Goal: Transaction & Acquisition: Book appointment/travel/reservation

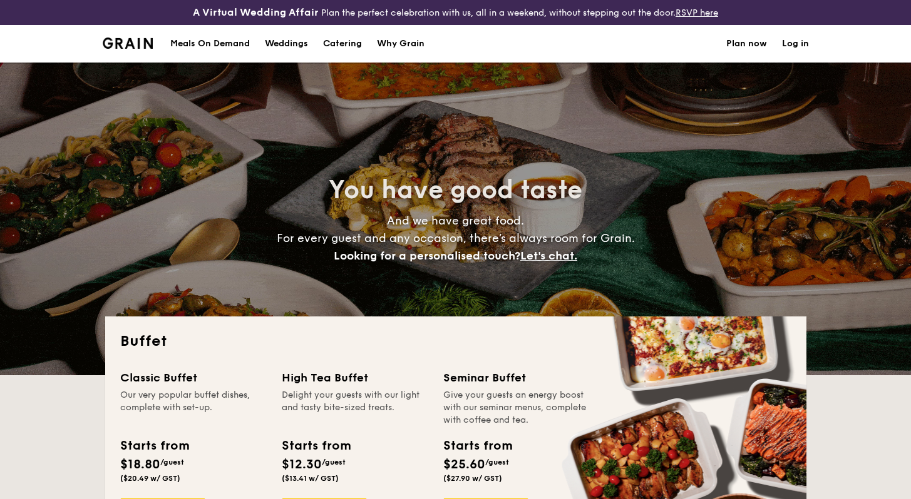
select select
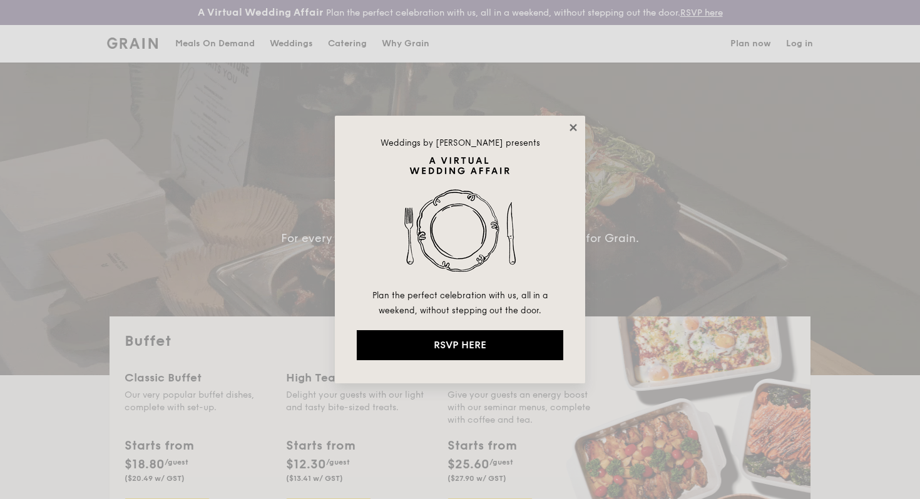
click at [568, 123] on icon at bounding box center [573, 127] width 11 height 11
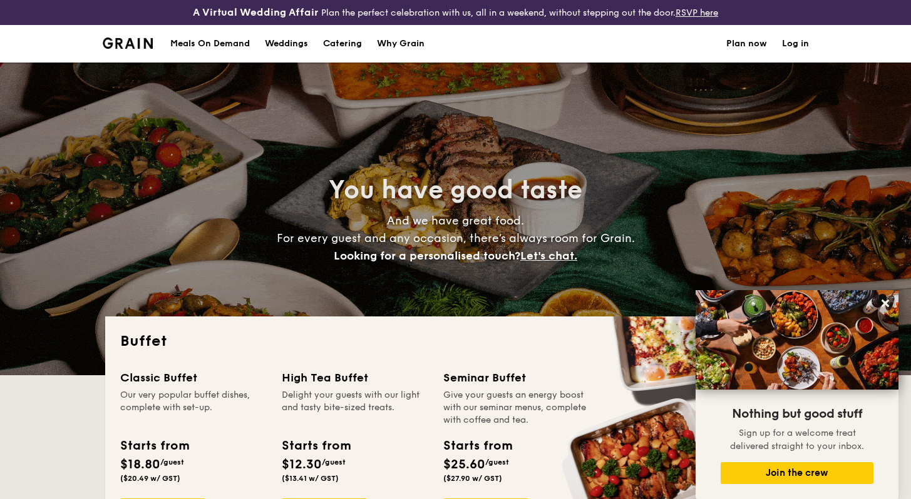
click at [347, 47] on h1 "Catering" at bounding box center [342, 44] width 39 height 38
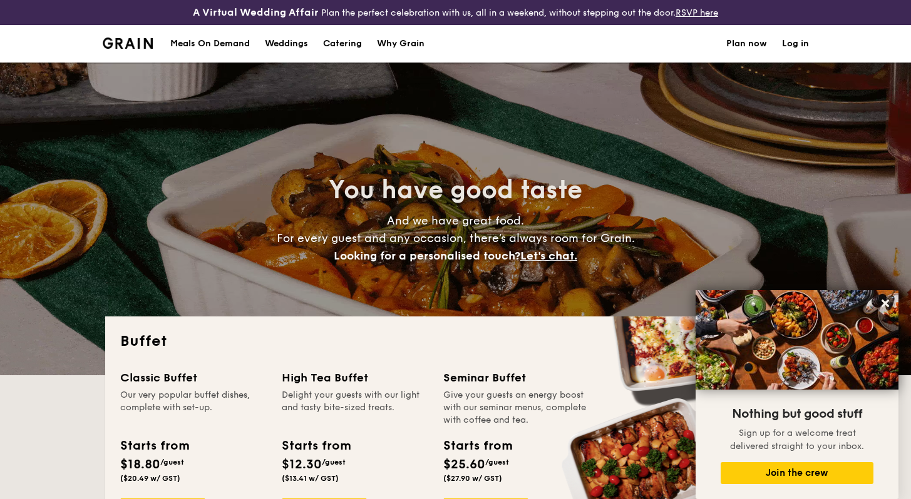
click at [347, 44] on h1 "Catering" at bounding box center [342, 44] width 39 height 38
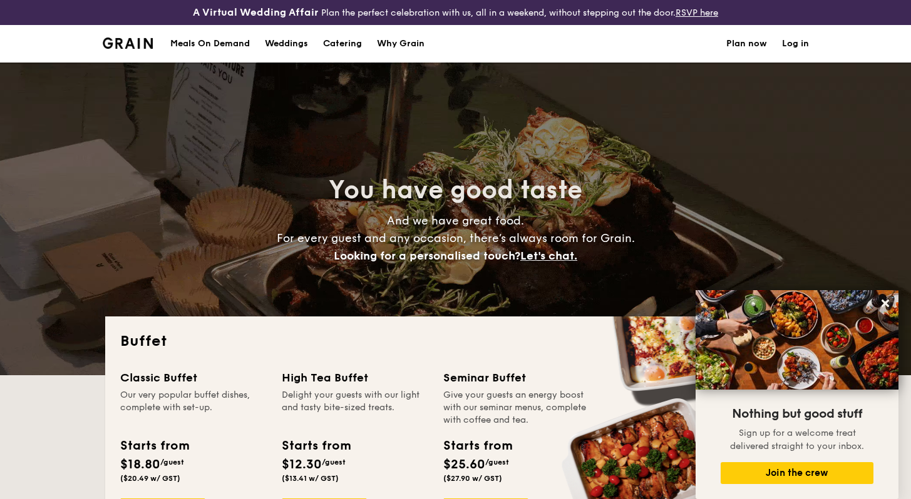
click at [210, 42] on div "Meals On Demand" at bounding box center [209, 44] width 79 height 38
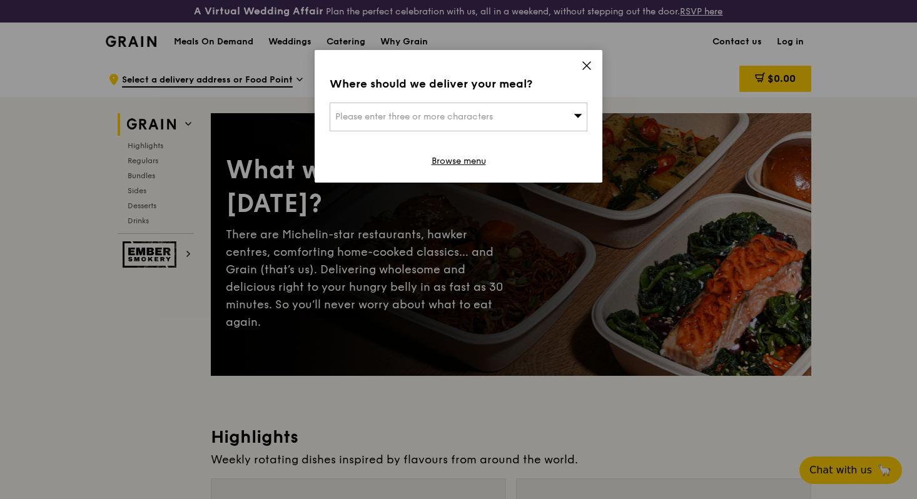
click at [592, 66] on icon at bounding box center [586, 65] width 11 height 11
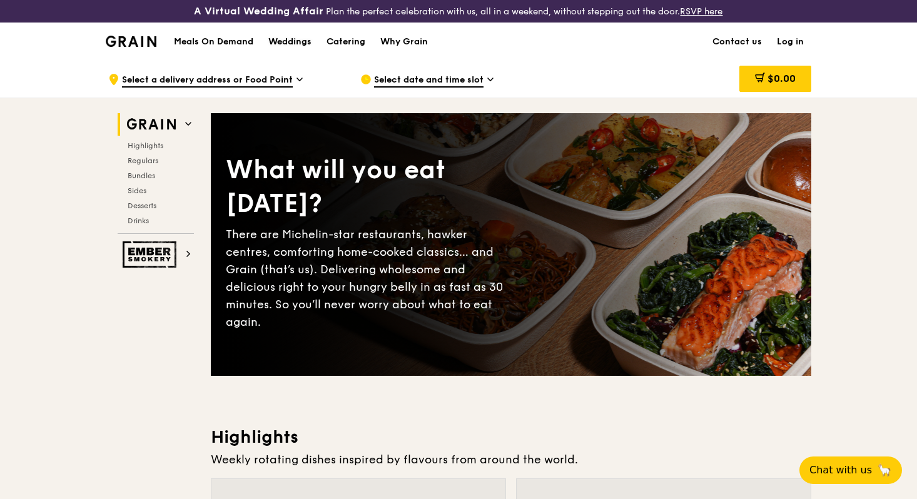
click at [300, 45] on div "Weddings" at bounding box center [289, 42] width 43 height 38
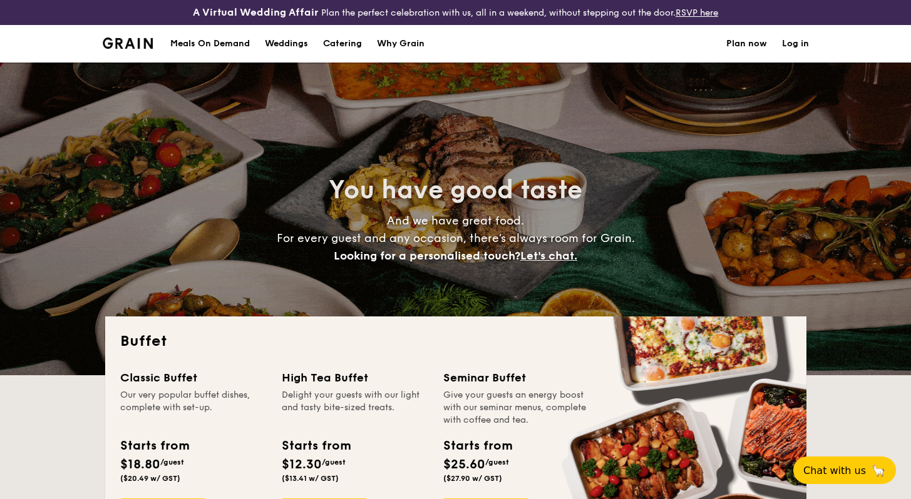
select select
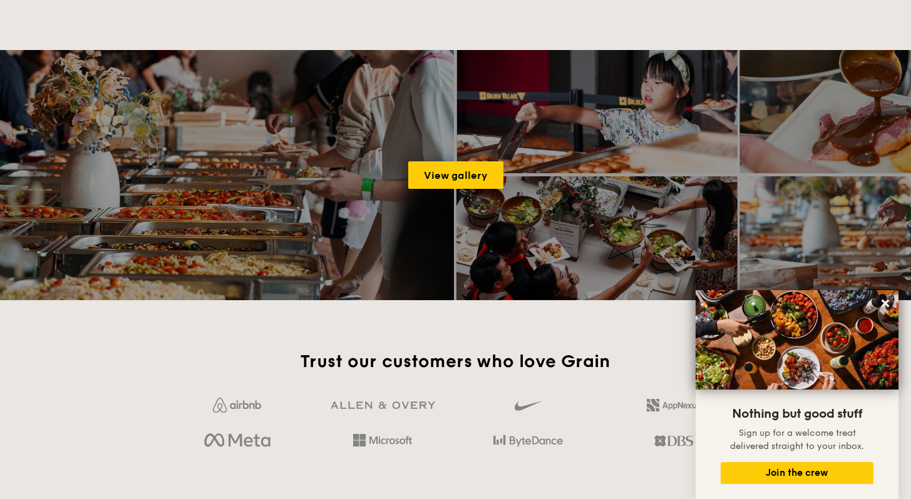
scroll to position [1678, 0]
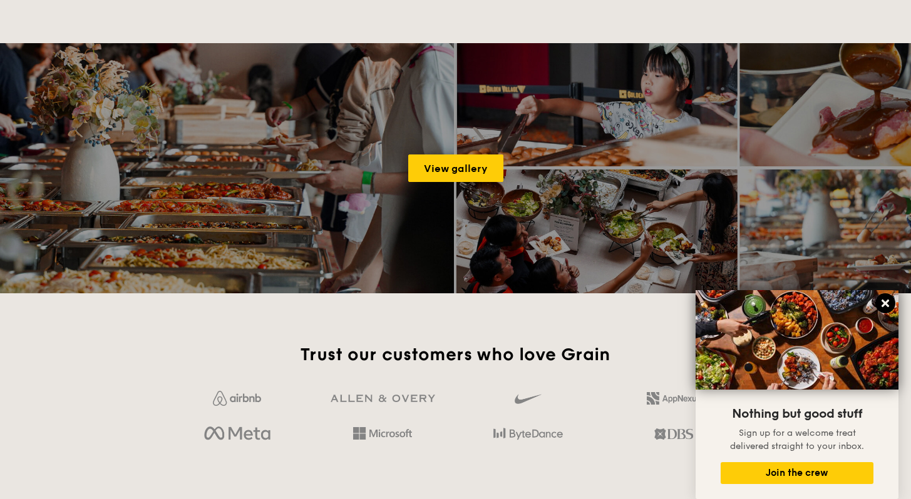
click at [883, 300] on icon at bounding box center [884, 303] width 11 height 11
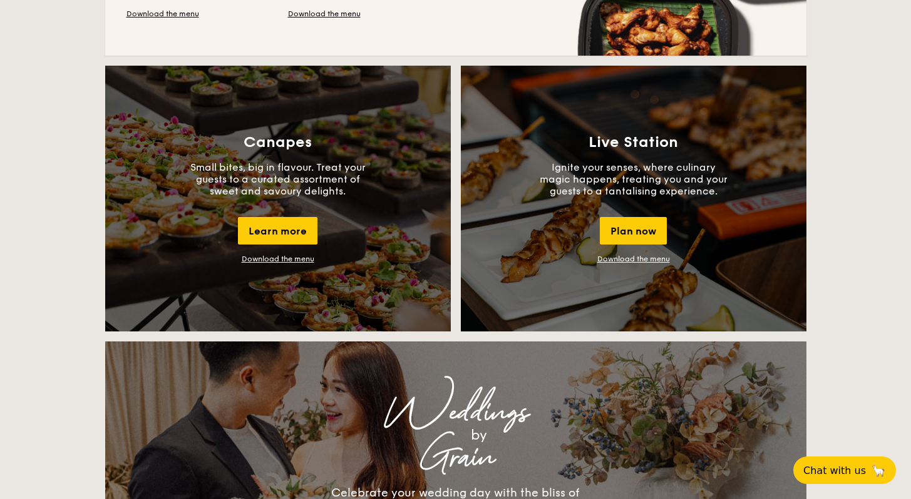
scroll to position [1090, 0]
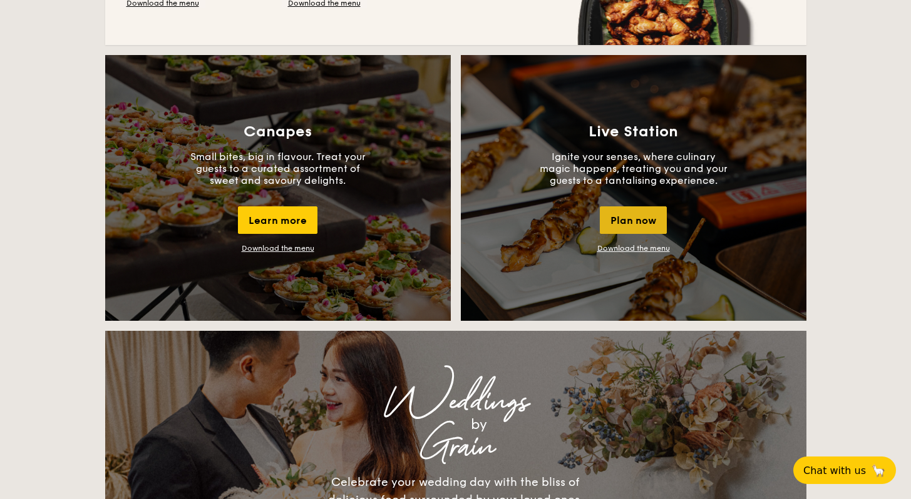
click at [641, 218] on div "Plan now" at bounding box center [633, 221] width 67 height 28
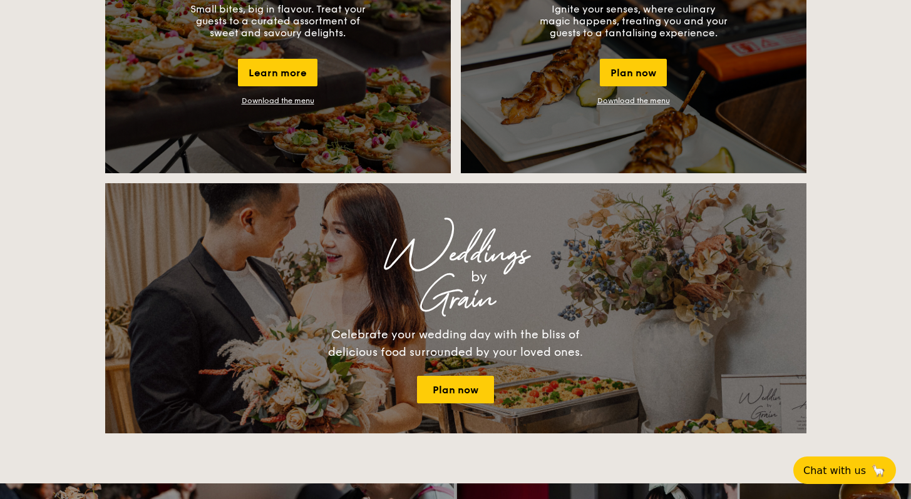
scroll to position [1241, 0]
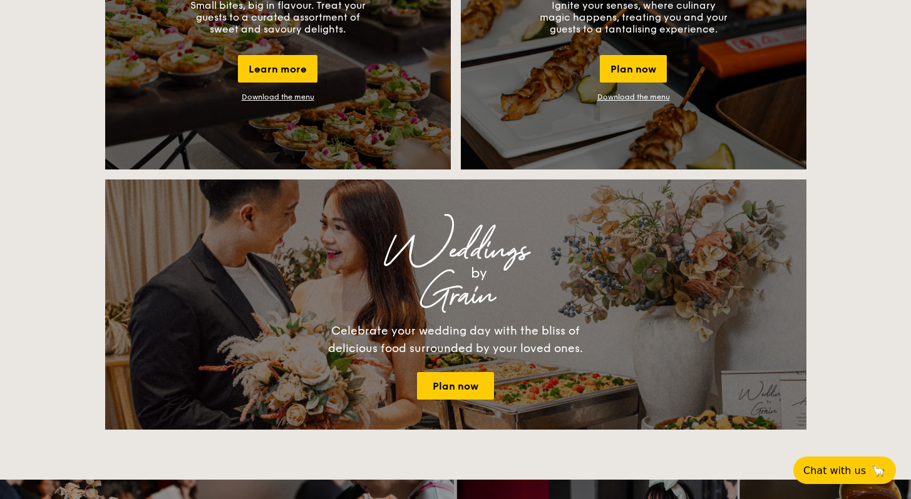
click at [648, 94] on link "Download the menu" at bounding box center [633, 97] width 73 height 9
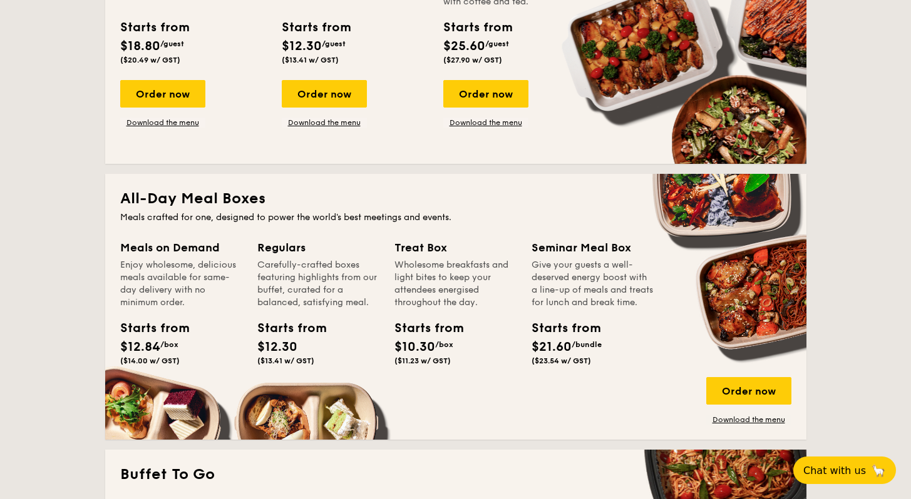
scroll to position [205, 0]
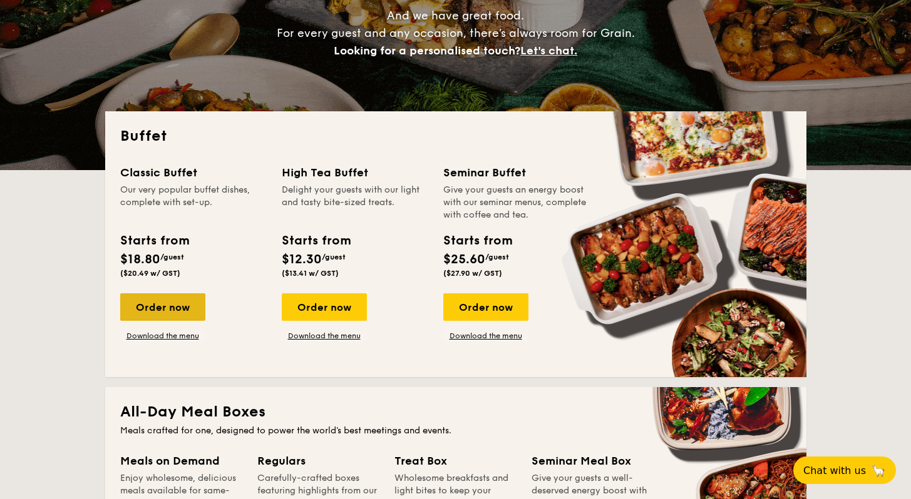
click at [163, 310] on div "Order now" at bounding box center [162, 307] width 85 height 28
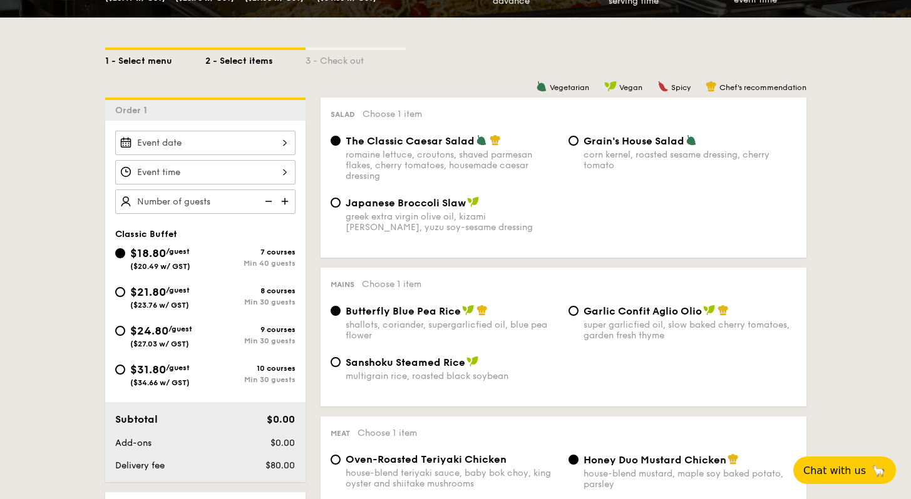
scroll to position [282, 0]
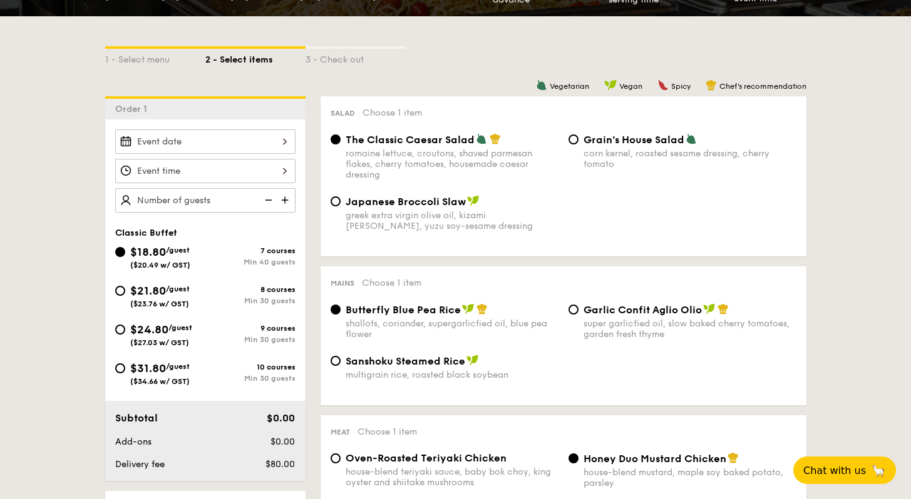
click at [196, 146] on div at bounding box center [205, 142] width 180 height 24
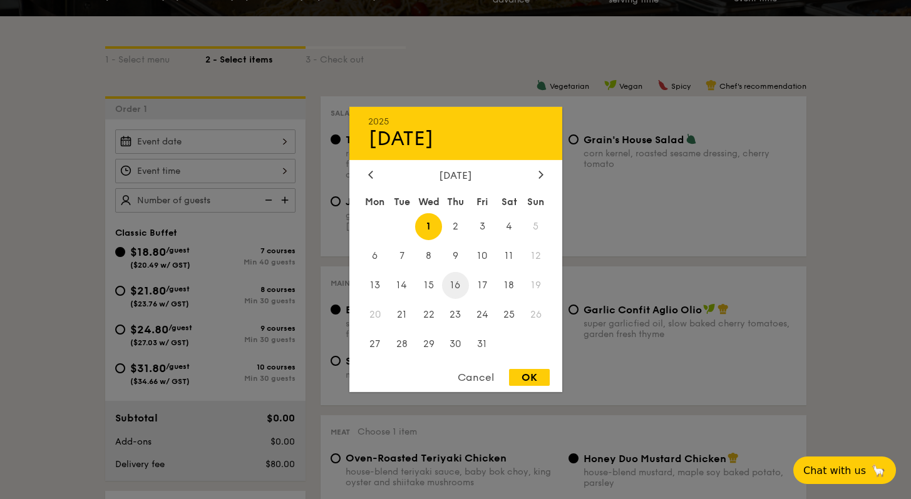
click at [455, 283] on span "16" at bounding box center [455, 285] width 27 height 27
click at [528, 378] on div "OK" at bounding box center [529, 377] width 41 height 17
type input "[DATE]"
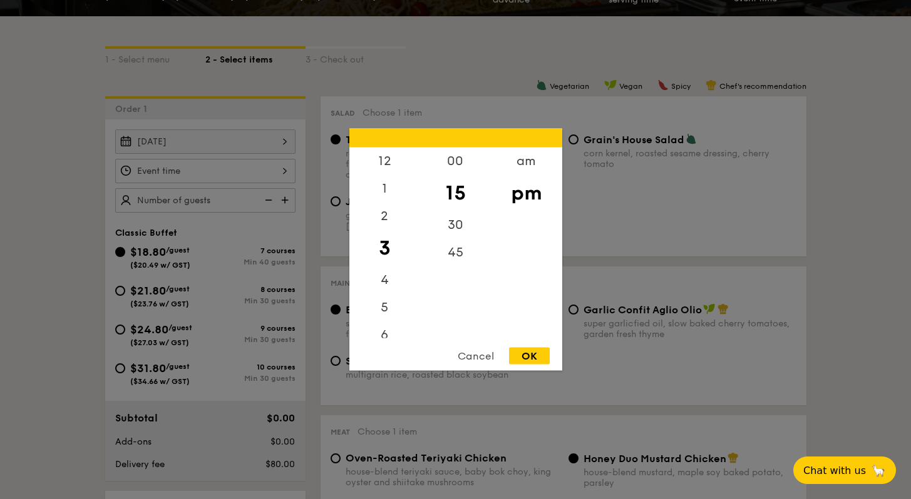
click at [235, 173] on div "12 1 2 3 4 5 6 7 8 9 10 11 00 15 30 45 am pm Cancel OK" at bounding box center [205, 171] width 180 height 24
drag, startPoint x: 377, startPoint y: 267, endPoint x: 386, endPoint y: 215, distance: 52.1
click at [386, 215] on div "12 1 2 3 4 5 6 7 8 9 10 11" at bounding box center [384, 243] width 71 height 191
click at [387, 229] on div "5" at bounding box center [384, 231] width 71 height 36
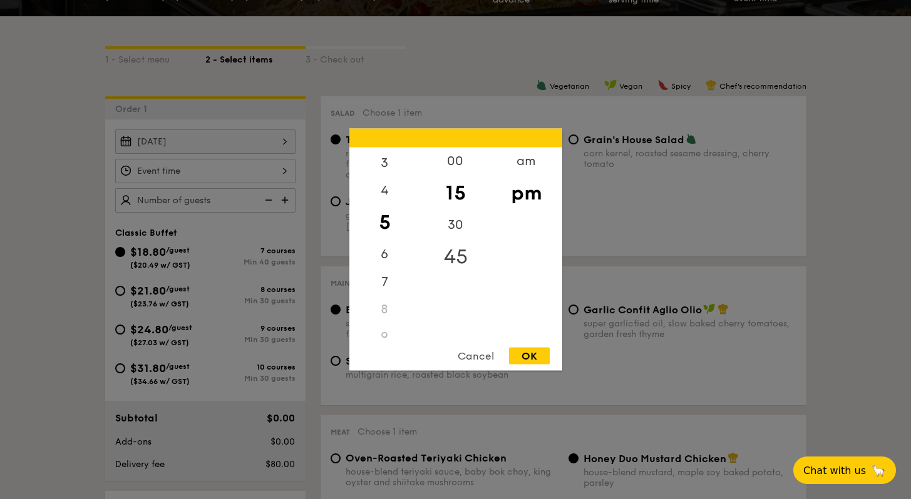
click at [464, 254] on div "45" at bounding box center [455, 257] width 71 height 36
drag, startPoint x: 457, startPoint y: 249, endPoint x: 459, endPoint y: 226, distance: 23.2
click at [459, 225] on div "00 15 30 45" at bounding box center [455, 243] width 71 height 191
click at [453, 251] on div "45" at bounding box center [455, 248] width 71 height 36
click at [453, 250] on div "45" at bounding box center [455, 248] width 71 height 36
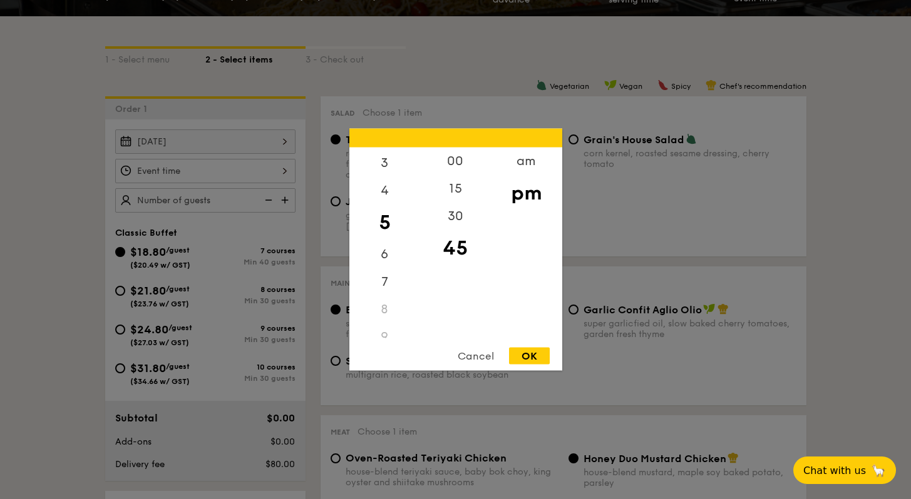
click at [527, 354] on div "OK" at bounding box center [529, 356] width 41 height 17
type input "5:45PM"
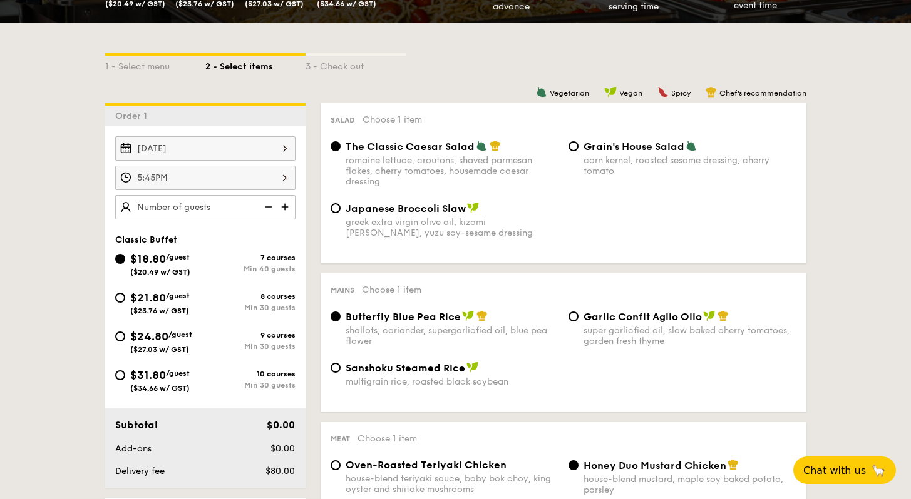
scroll to position [351, 0]
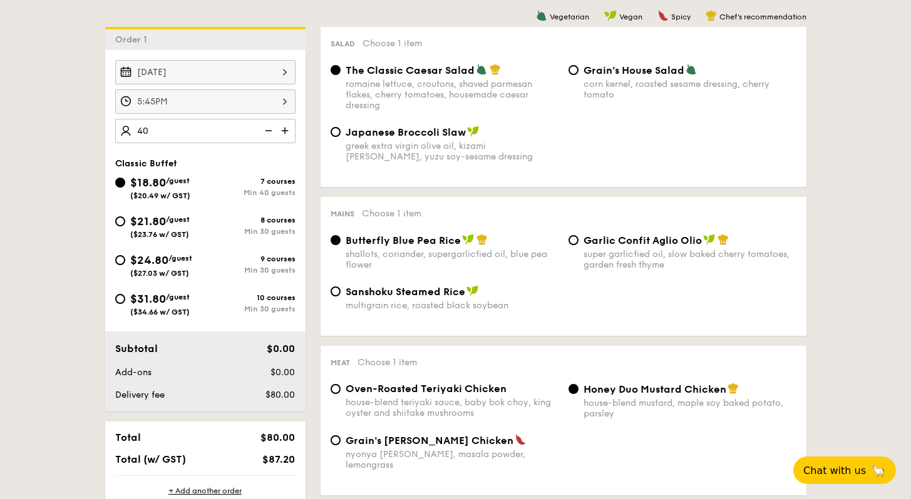
type input "40 guests"
click at [123, 225] on div "$21.80 /guest ($23.76 w/ GST)" at bounding box center [160, 226] width 90 height 26
click at [123, 225] on input "$21.80 /guest ($23.76 w/ GST) 8 courses Min 30 guests" at bounding box center [120, 222] width 10 height 10
radio input "true"
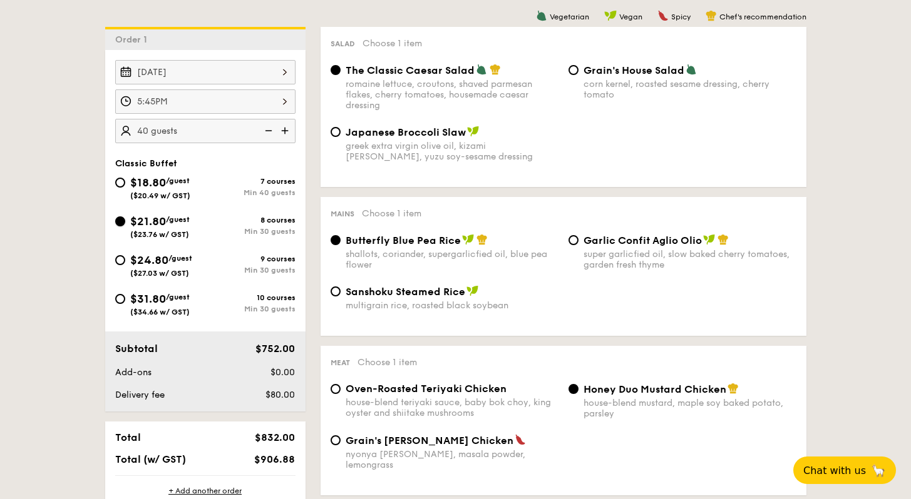
radio input "true"
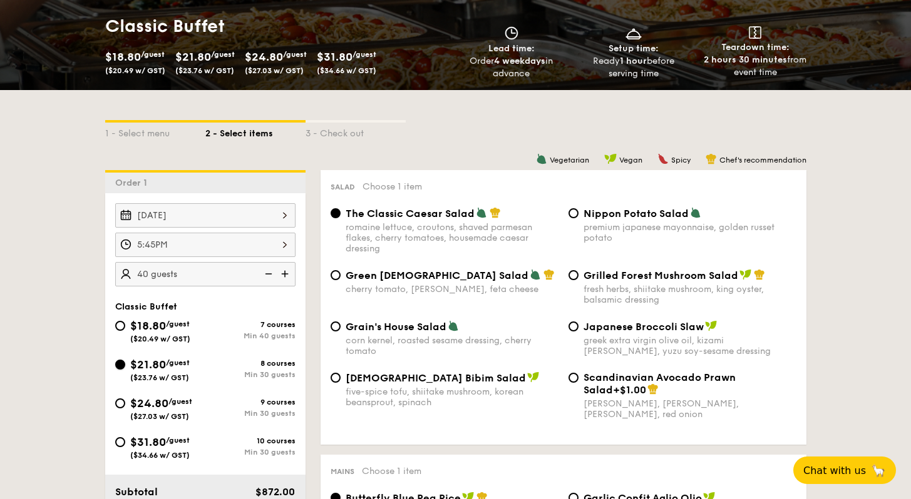
scroll to position [500, 0]
